Goal: Find specific page/section: Find specific page/section

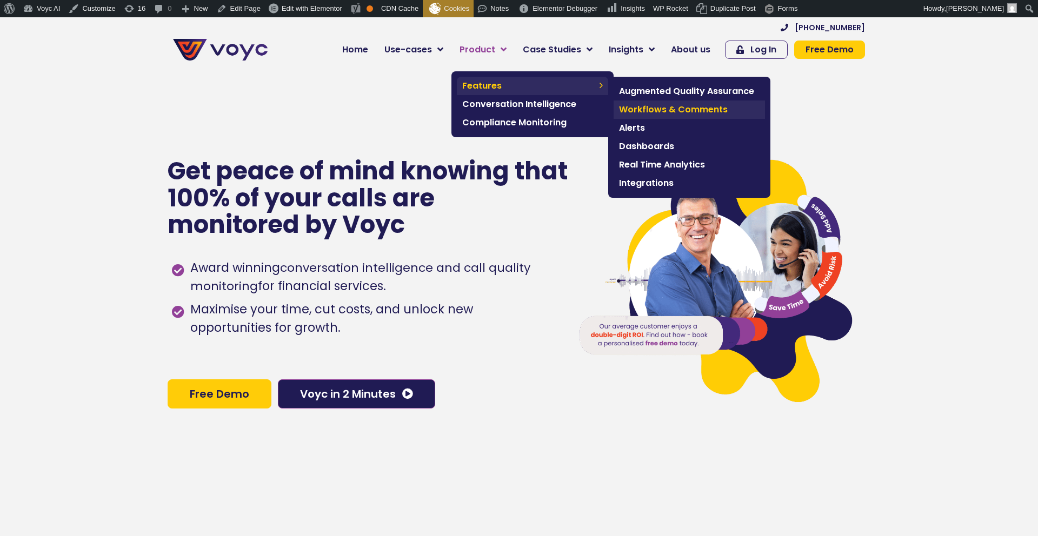
click at [658, 107] on span "Workflows & Comments" at bounding box center [689, 109] width 141 height 13
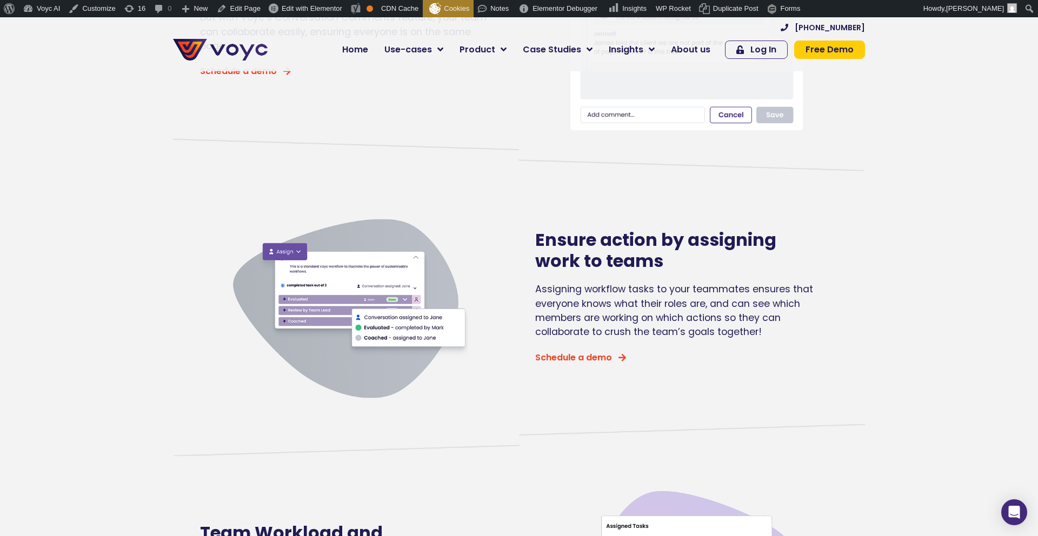
scroll to position [366, 0]
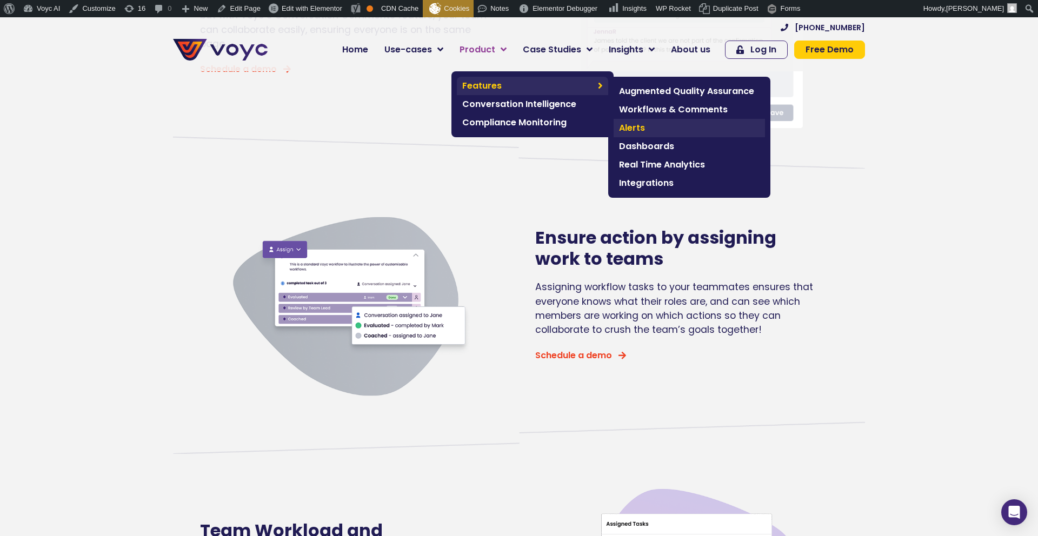
click at [662, 126] on span "Alerts" at bounding box center [689, 128] width 141 height 13
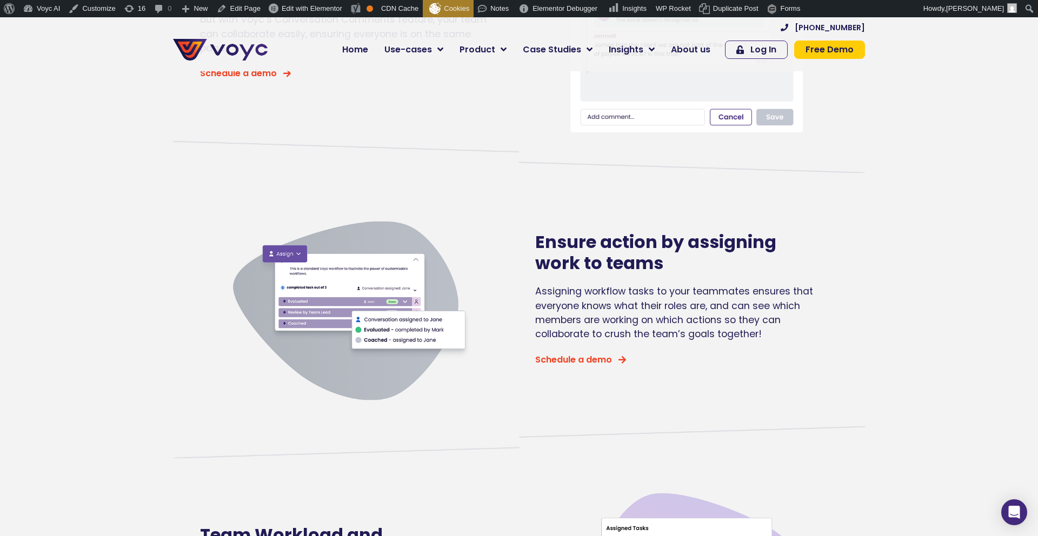
scroll to position [361, 0]
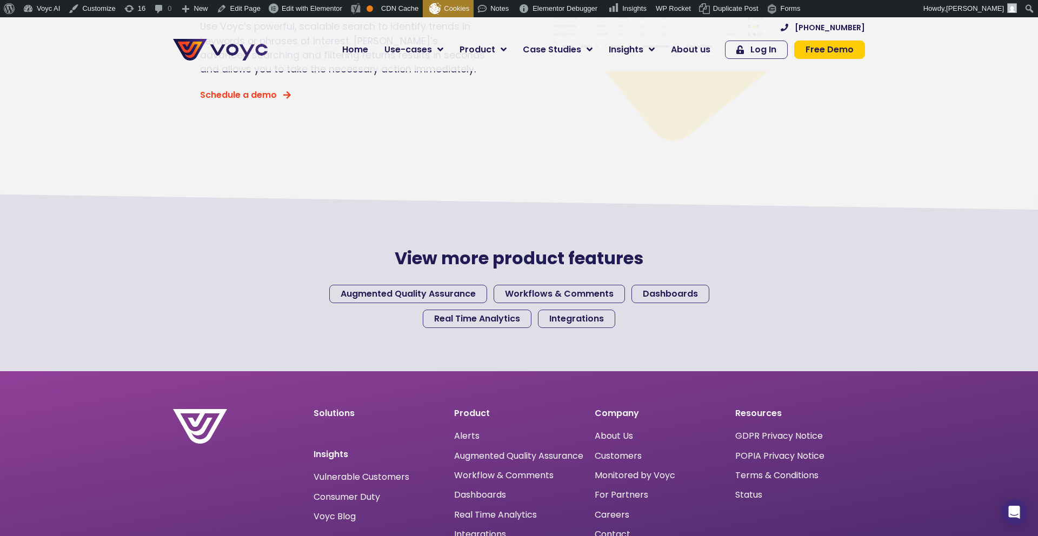
scroll to position [1541, 0]
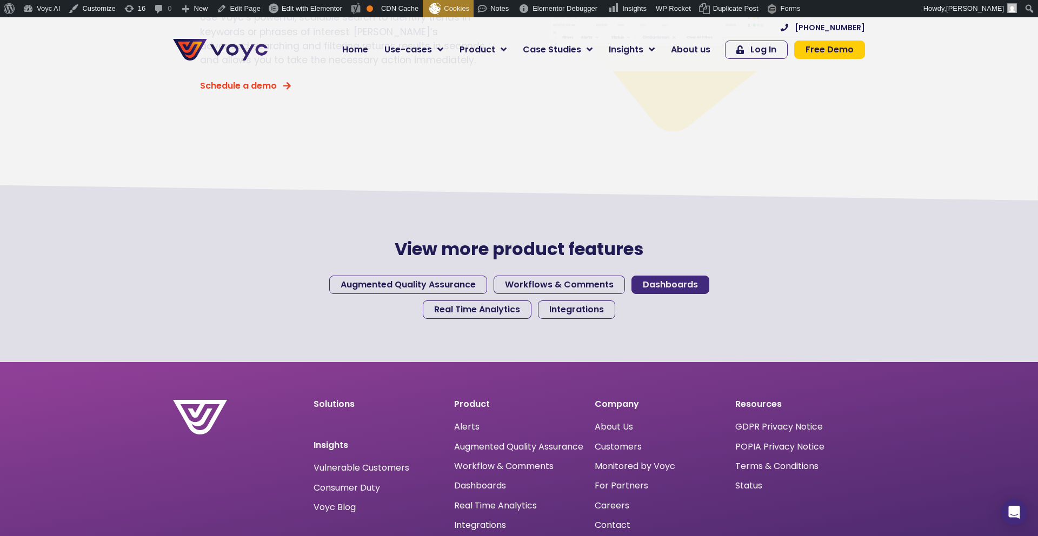
click at [667, 289] on span "Dashboards" at bounding box center [670, 285] width 55 height 9
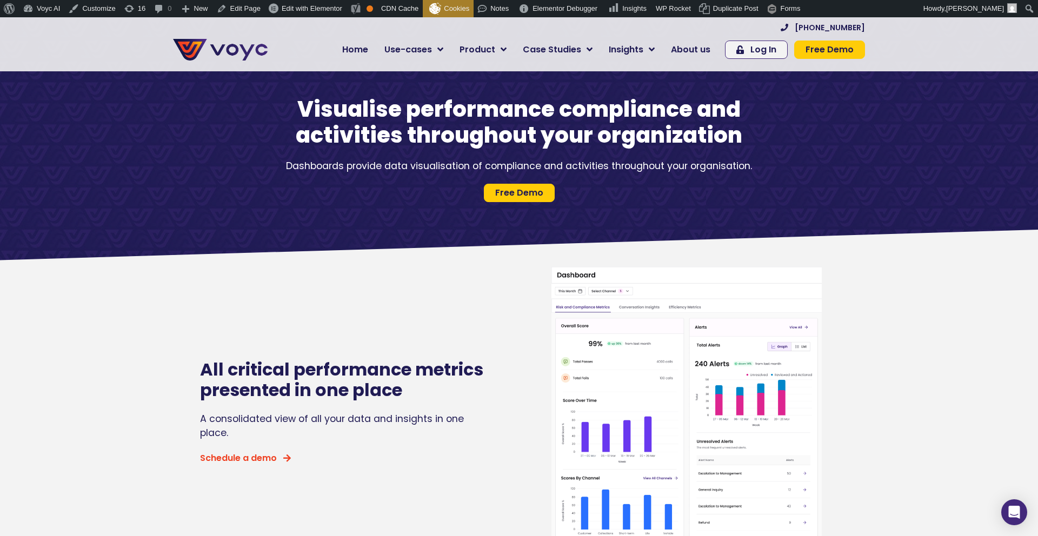
scroll to position [1, 0]
